Goal: Find specific page/section: Find specific page/section

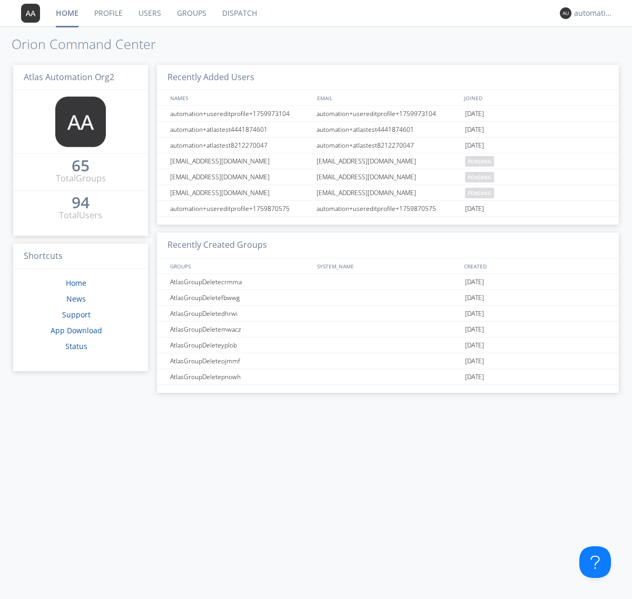
click at [239, 13] on link "Dispatch" at bounding box center [239, 13] width 51 height 26
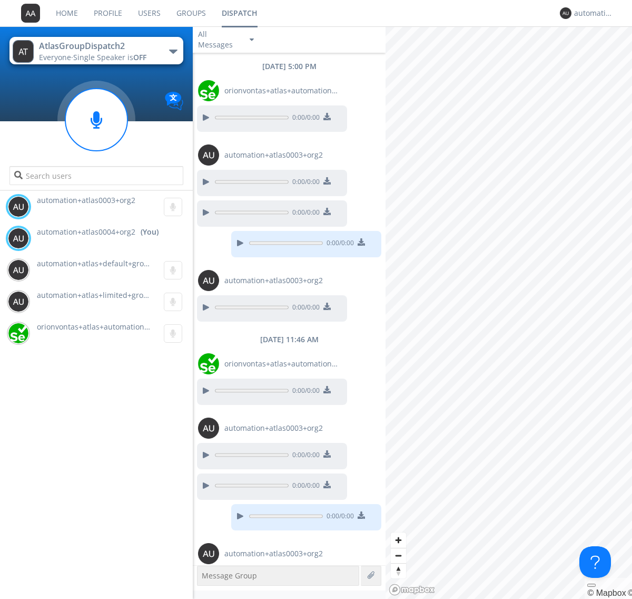
scroll to position [34, 0]
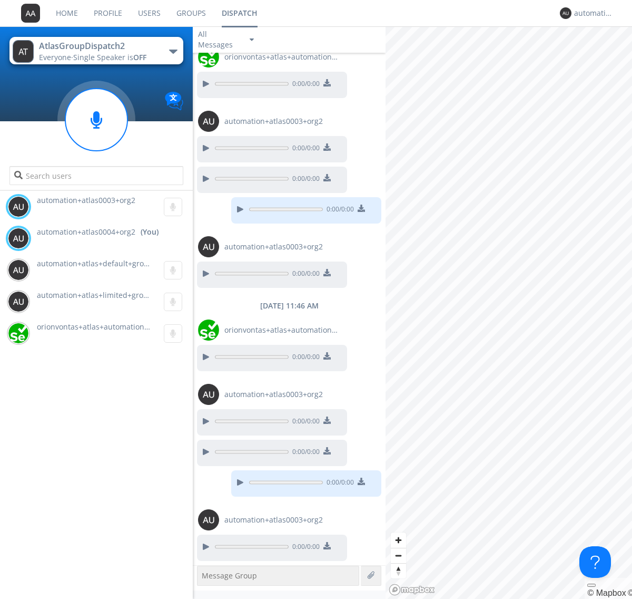
click at [173, 51] on div "button" at bounding box center [173, 52] width 8 height 4
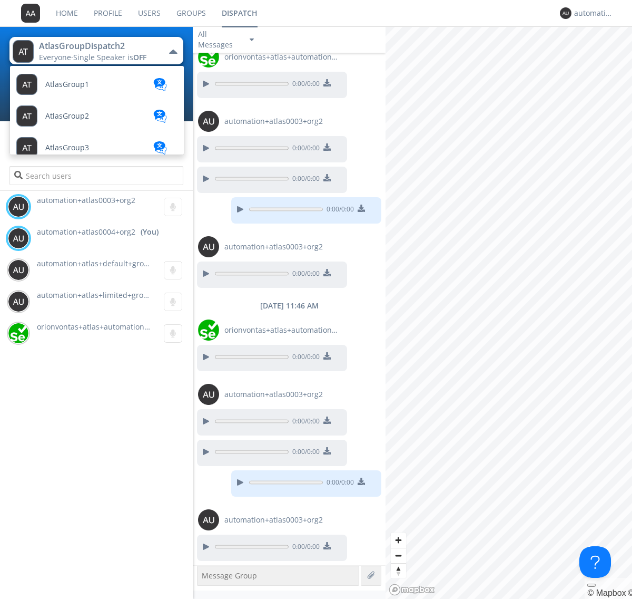
click at [82, 270] on span "AtlasGroupDispatch3" at bounding box center [82, 274] width 75 height 8
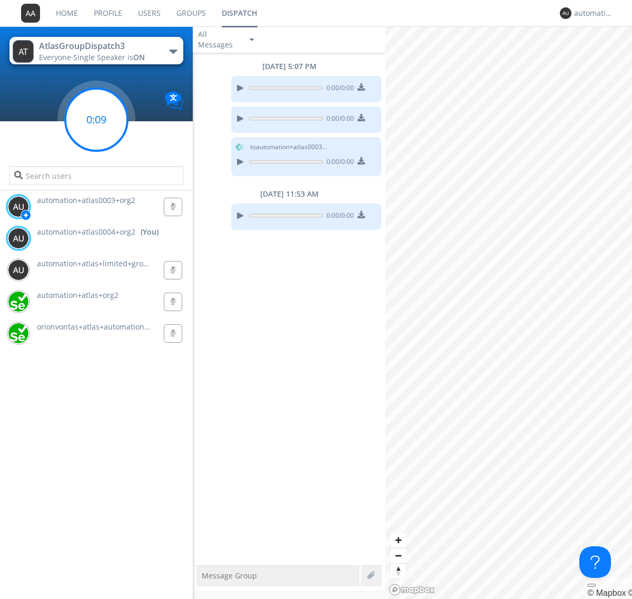
click at [96, 120] on g at bounding box center [96, 120] width 62 height 62
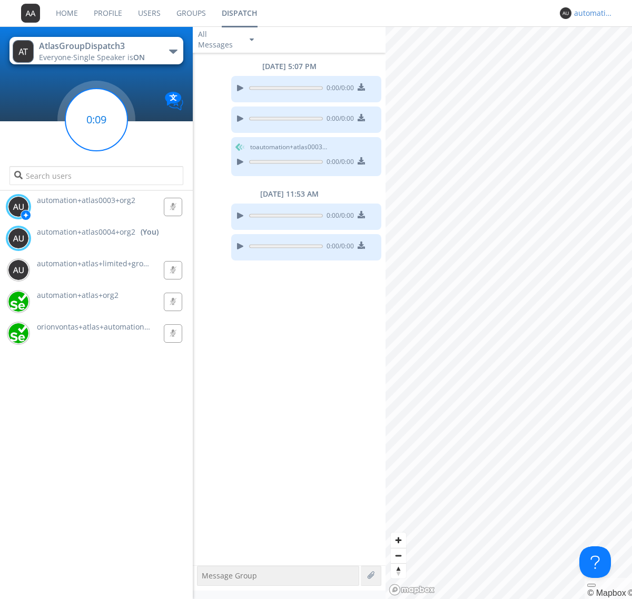
click at [591, 13] on div "automation+atlas0004+org2" at bounding box center [594, 13] width 40 height 11
